Goal: Information Seeking & Learning: Learn about a topic

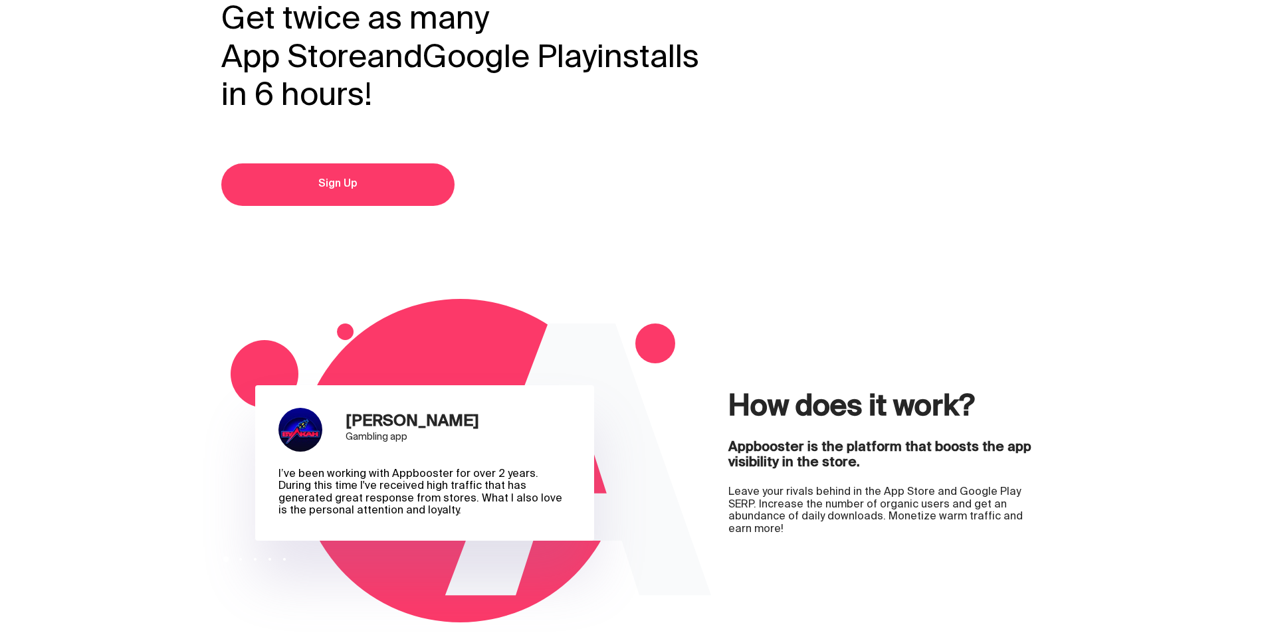
scroll to position [133, 0]
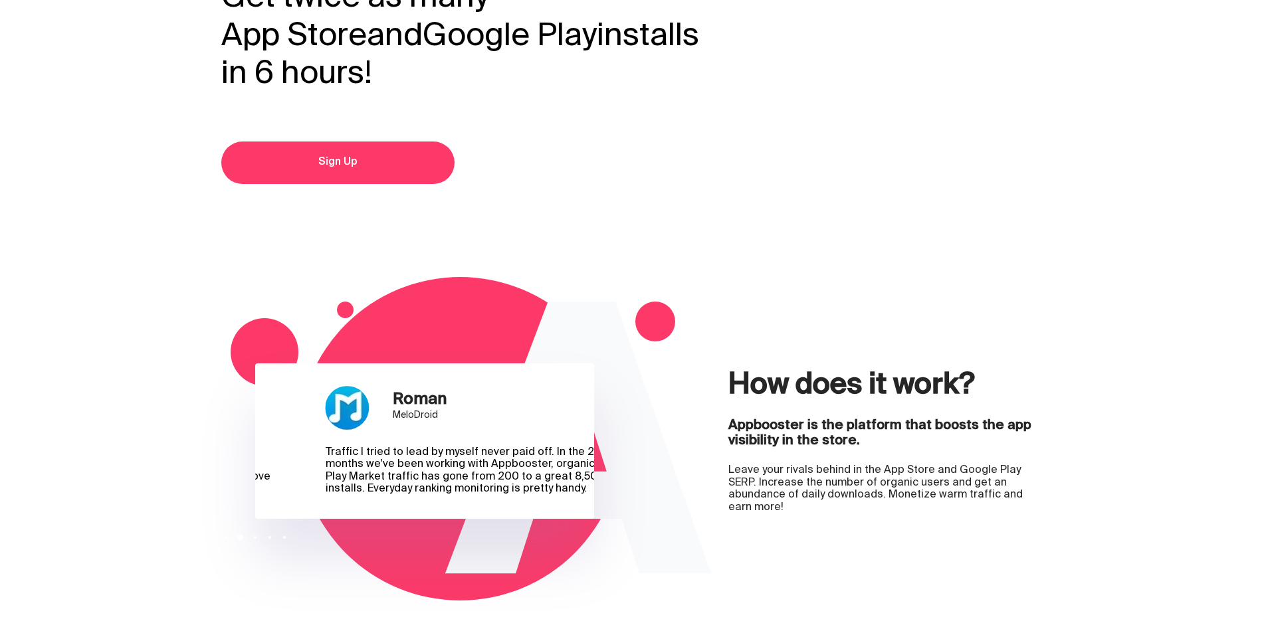
drag, startPoint x: 407, startPoint y: 436, endPoint x: 597, endPoint y: 432, distance: 190.1
click at [593, 430] on div "Roman MeloDroid" at bounding box center [470, 408] width 289 height 44
drag, startPoint x: 429, startPoint y: 425, endPoint x: 578, endPoint y: 419, distance: 149.0
click at [573, 419] on div "Roman MeloDroid" at bounding box center [466, 408] width 289 height 44
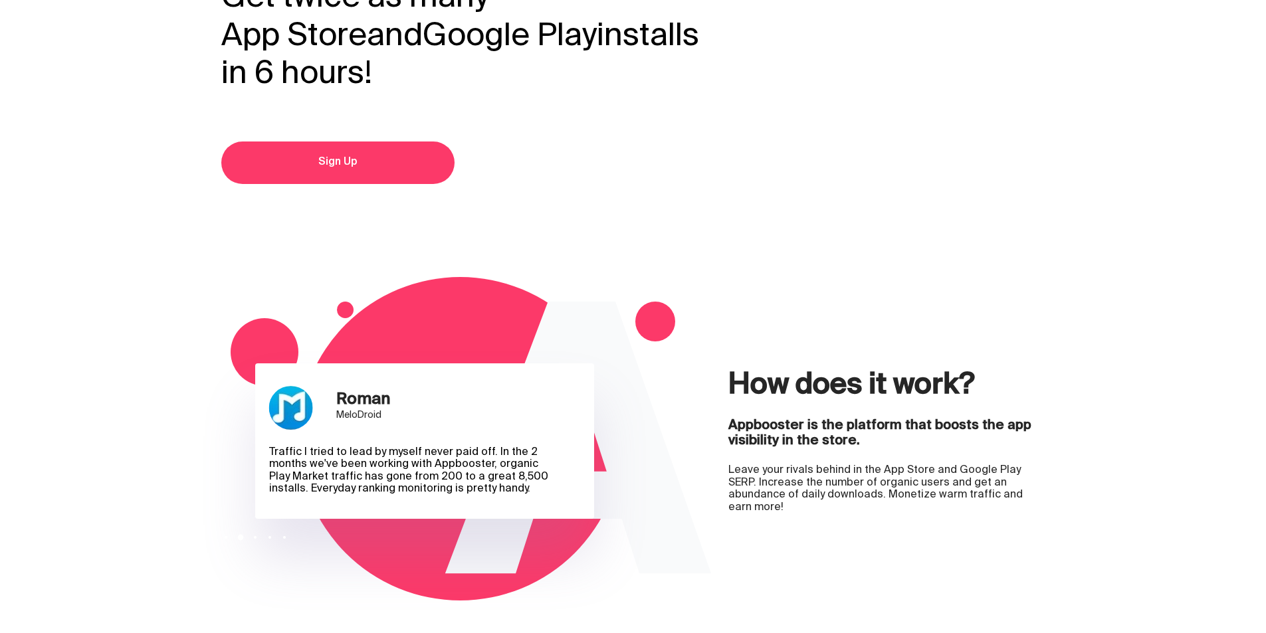
drag, startPoint x: 480, startPoint y: 438, endPoint x: 327, endPoint y: 434, distance: 152.9
click at [332, 430] on div "Roman MeloDroid" at bounding box center [413, 408] width 289 height 44
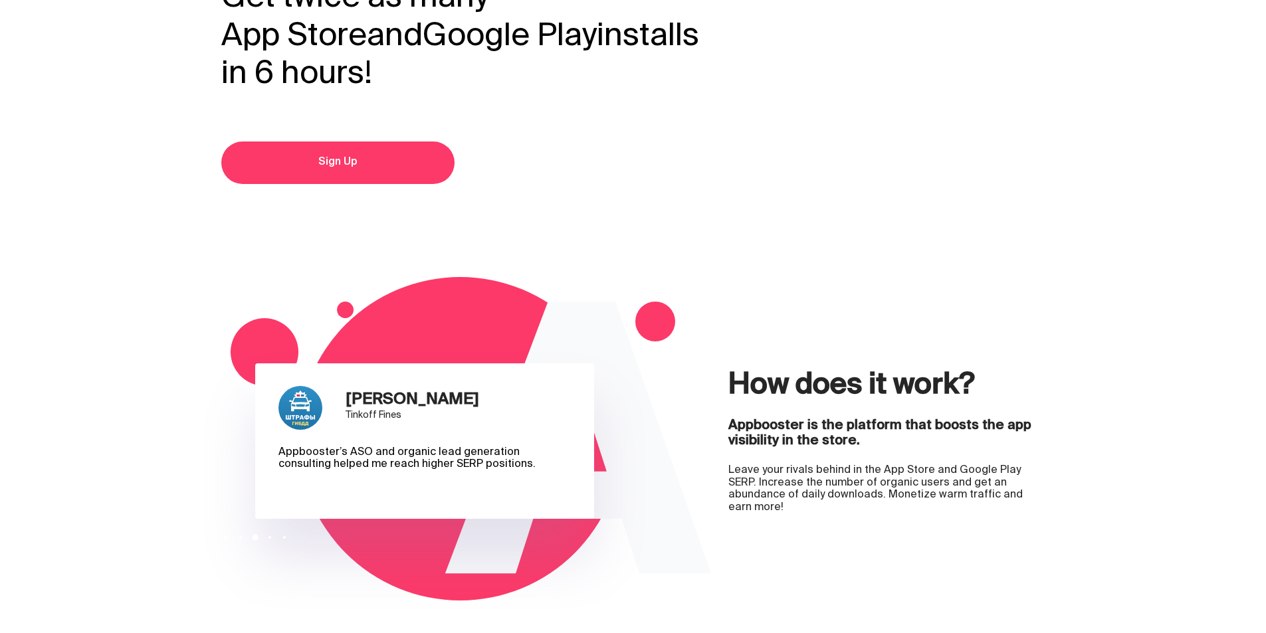
drag, startPoint x: 489, startPoint y: 436, endPoint x: 415, endPoint y: 435, distance: 74.4
click at [415, 430] on div "[PERSON_NAME] [PERSON_NAME] Fines" at bounding box center [422, 408] width 289 height 44
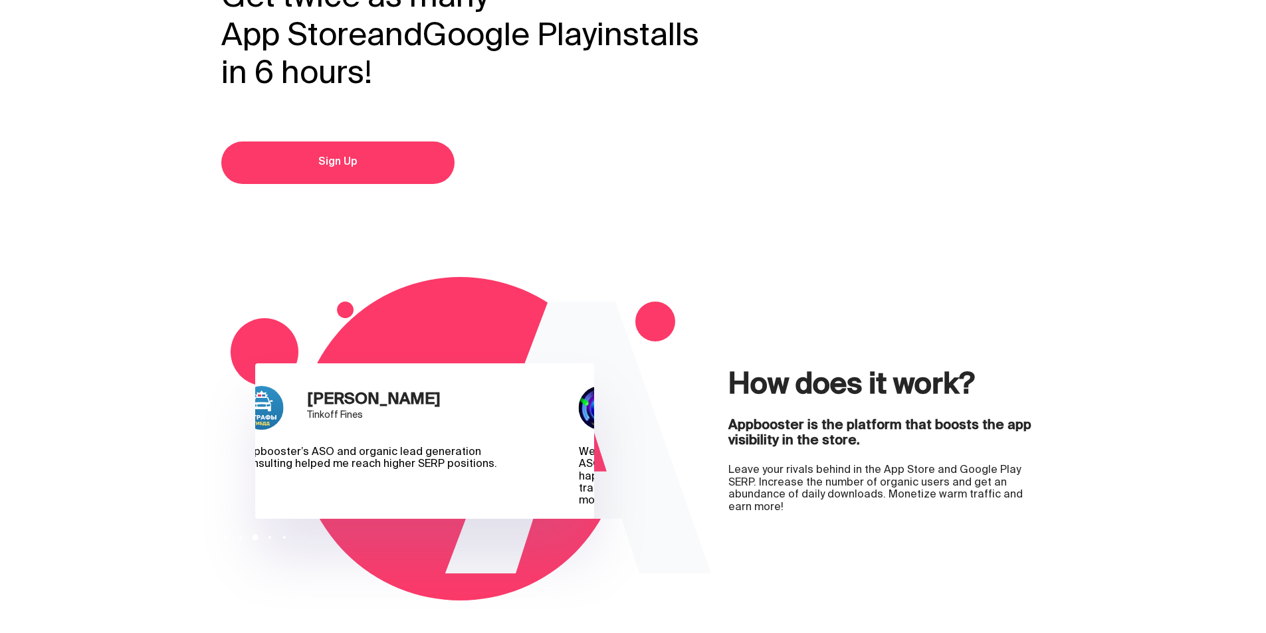
drag, startPoint x: 415, startPoint y: 435, endPoint x: 238, endPoint y: 433, distance: 176.8
click at [270, 430] on div "[PERSON_NAME] [PERSON_NAME] Fines" at bounding box center [384, 408] width 289 height 44
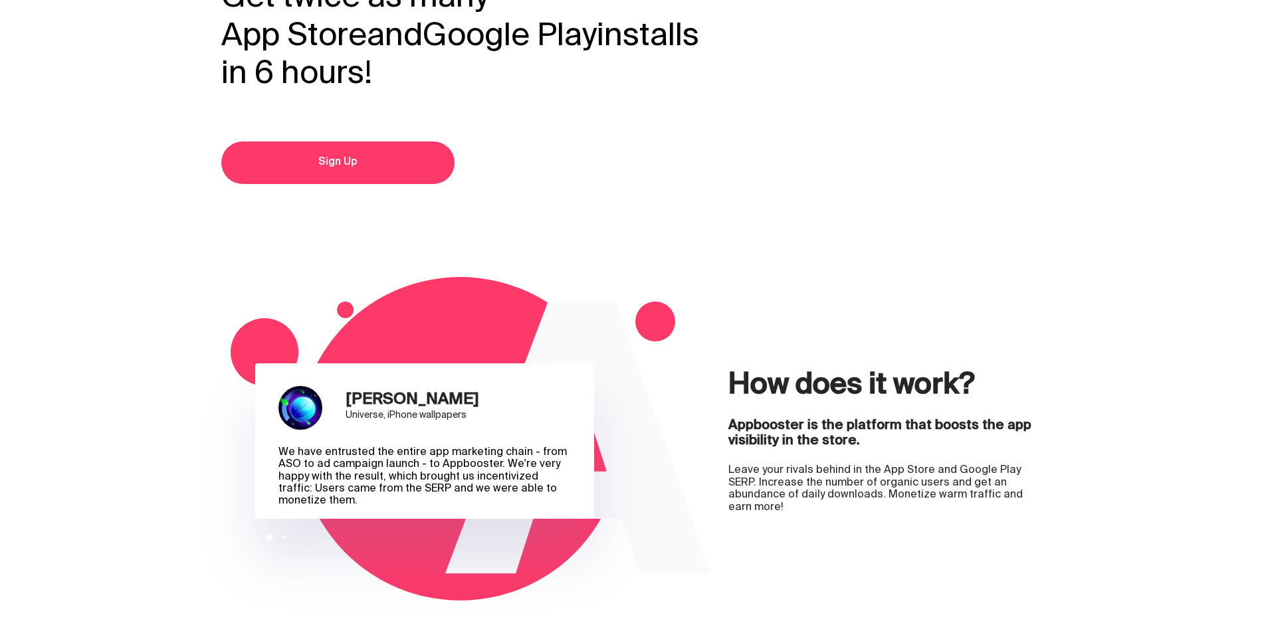
scroll to position [0, 0]
